Goal: Check status: Check status

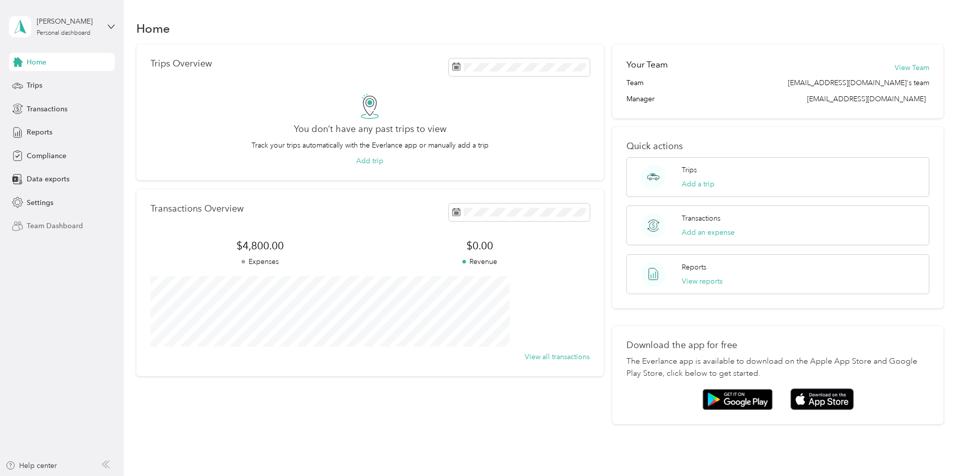
click at [45, 223] on span "Team Dashboard" at bounding box center [55, 225] width 56 height 11
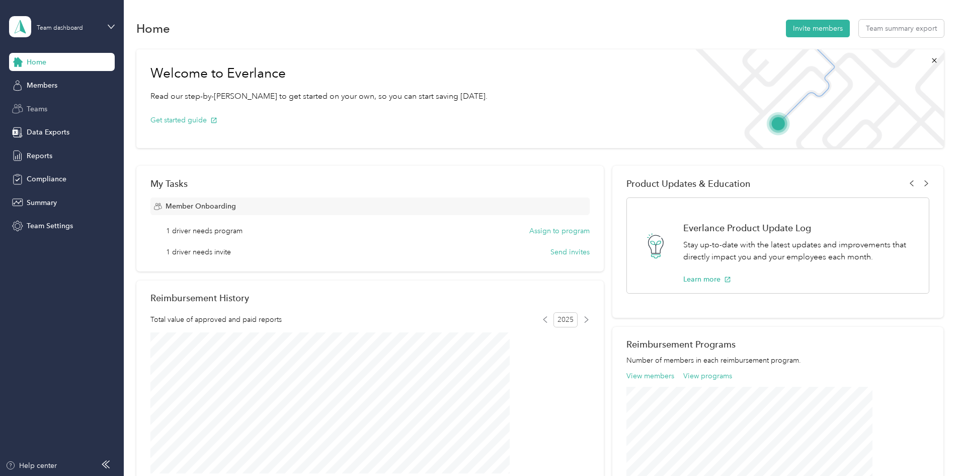
click at [36, 110] on span "Teams" at bounding box center [37, 109] width 21 height 11
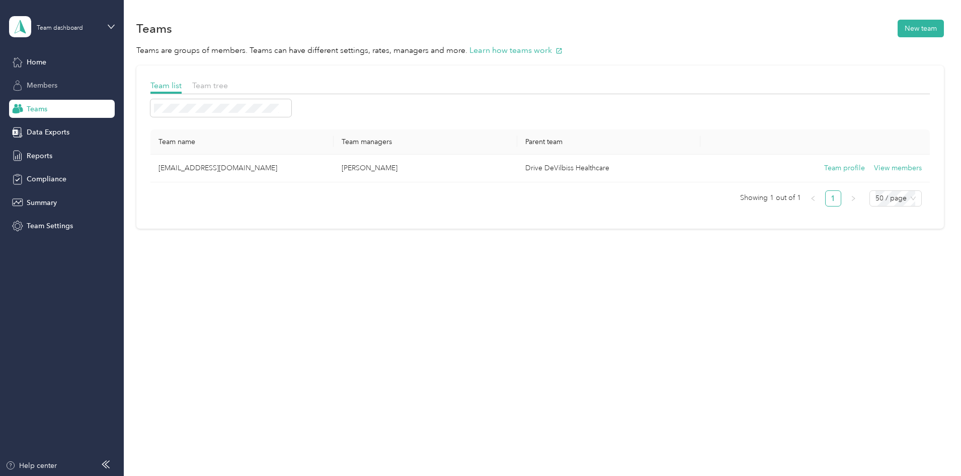
click at [50, 85] on span "Members" at bounding box center [42, 85] width 31 height 11
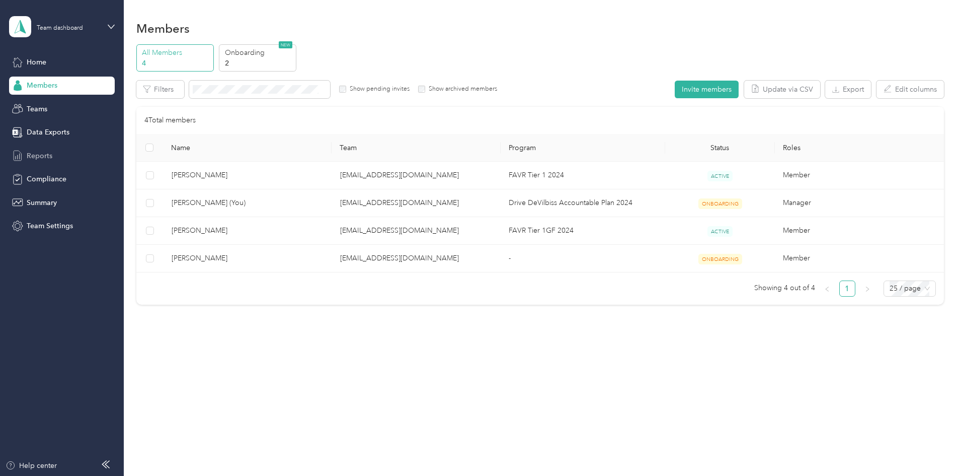
click at [42, 153] on span "Reports" at bounding box center [40, 155] width 26 height 11
